Goal: Information Seeking & Learning: Learn about a topic

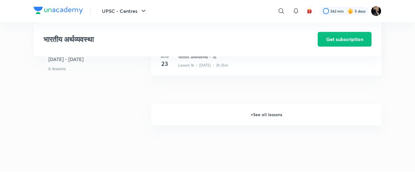
scroll to position [841, 0]
click at [260, 116] on h6 "+ See all lessons" at bounding box center [266, 115] width 230 height 21
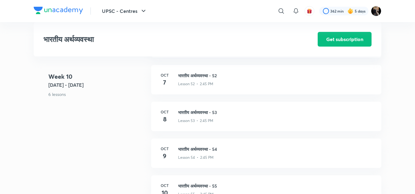
scroll to position [2374, 0]
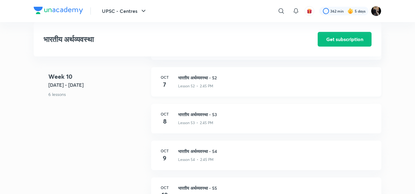
click at [205, 76] on h3 "भारतीय अर्थव्यवस्था - 52" at bounding box center [276, 77] width 196 height 6
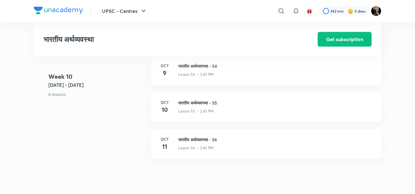
scroll to position [2459, 0]
